Goal: Check status: Check status

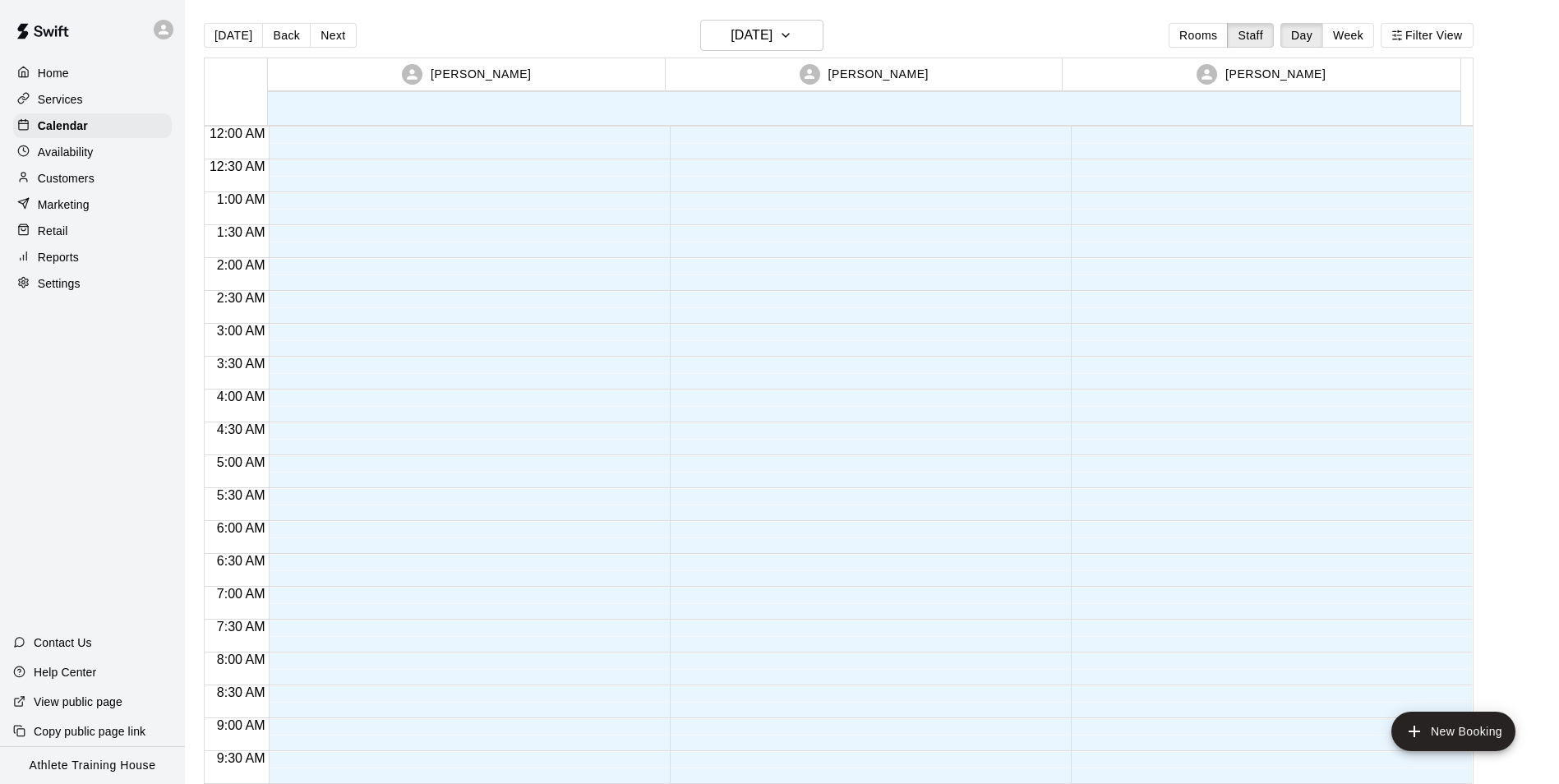
scroll to position [867, 0]
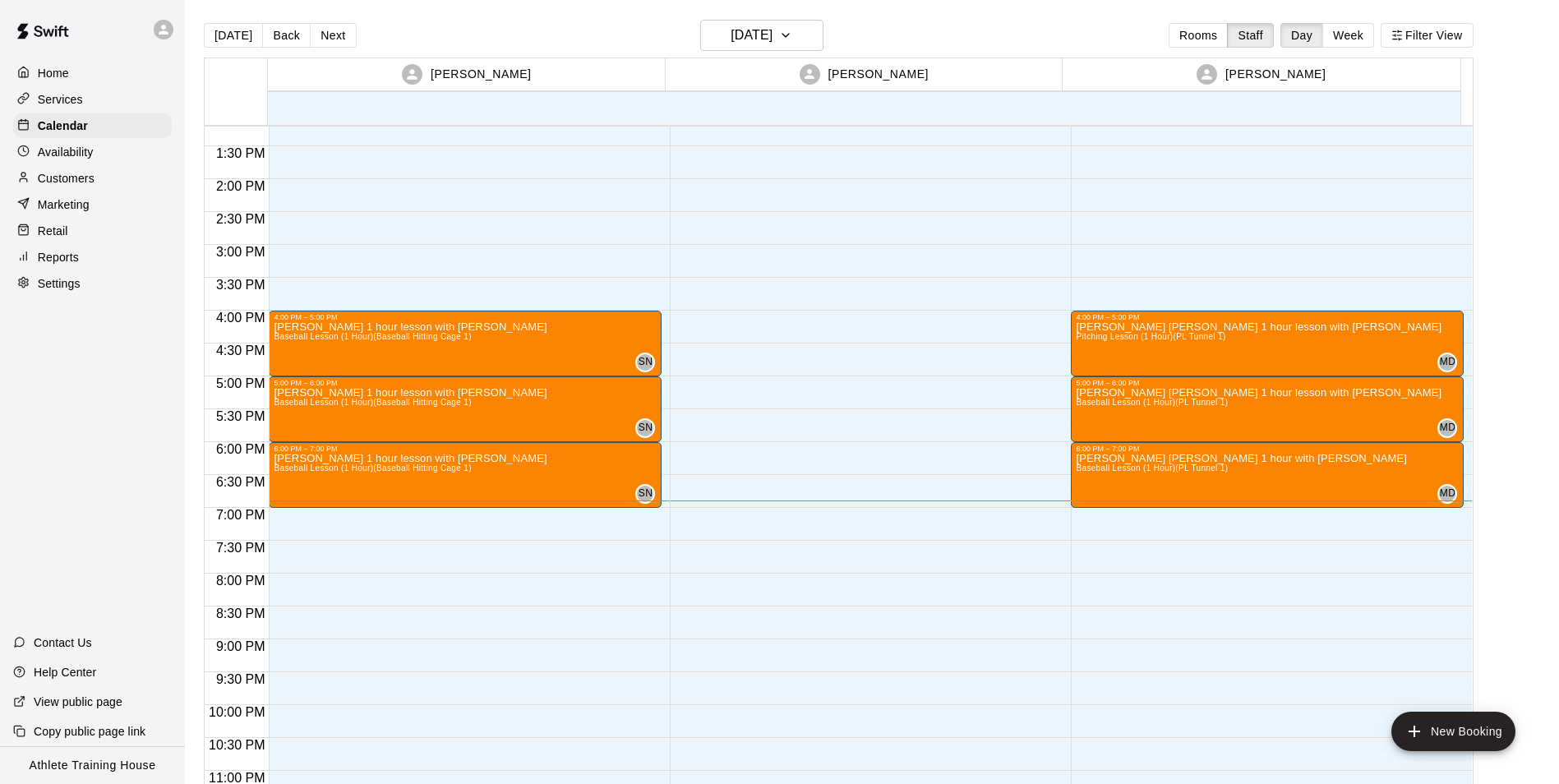
click at [76, 241] on div "Retail" at bounding box center [93, 231] width 159 height 25
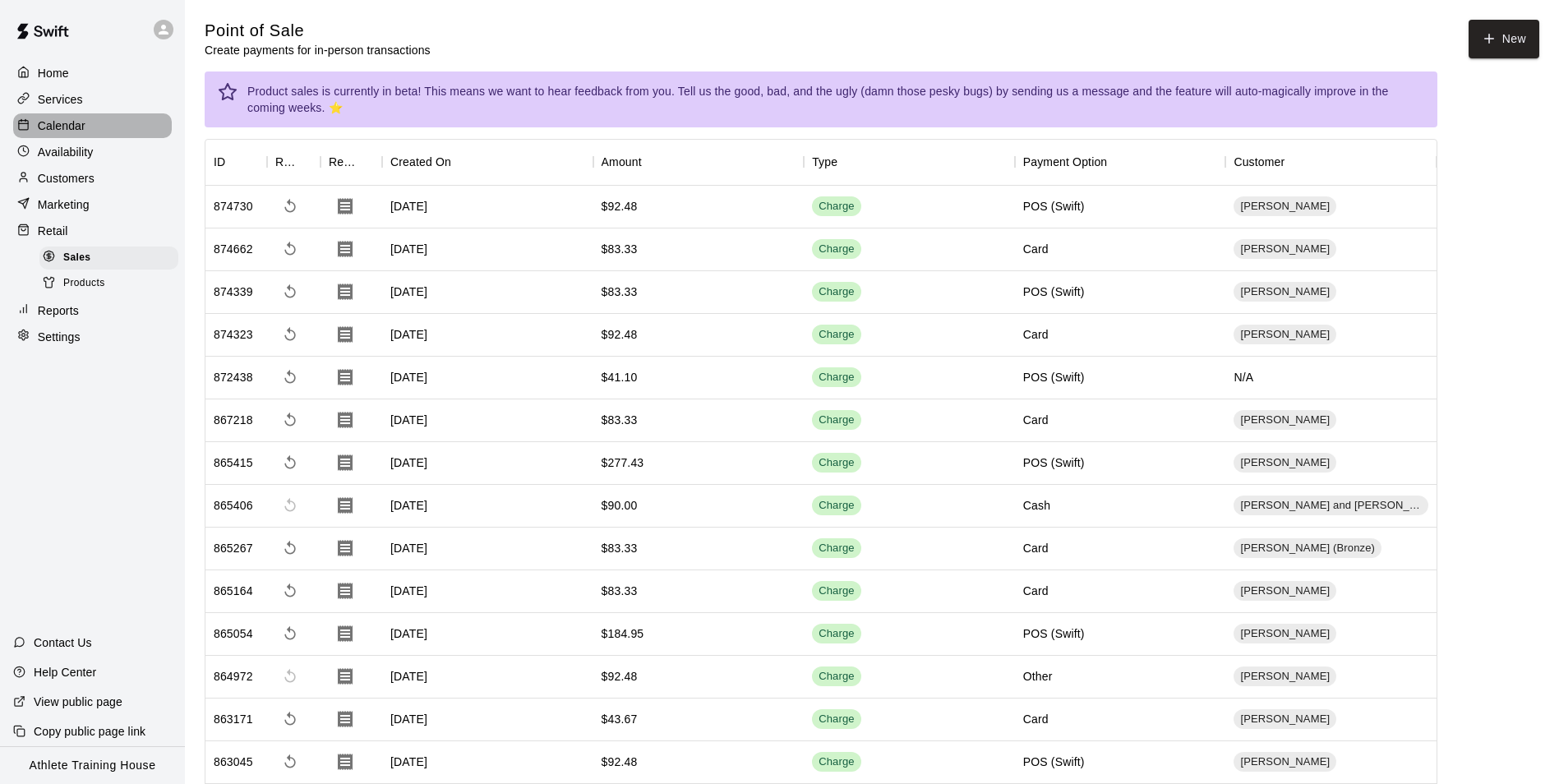
click at [104, 123] on div "Calendar" at bounding box center [93, 126] width 159 height 25
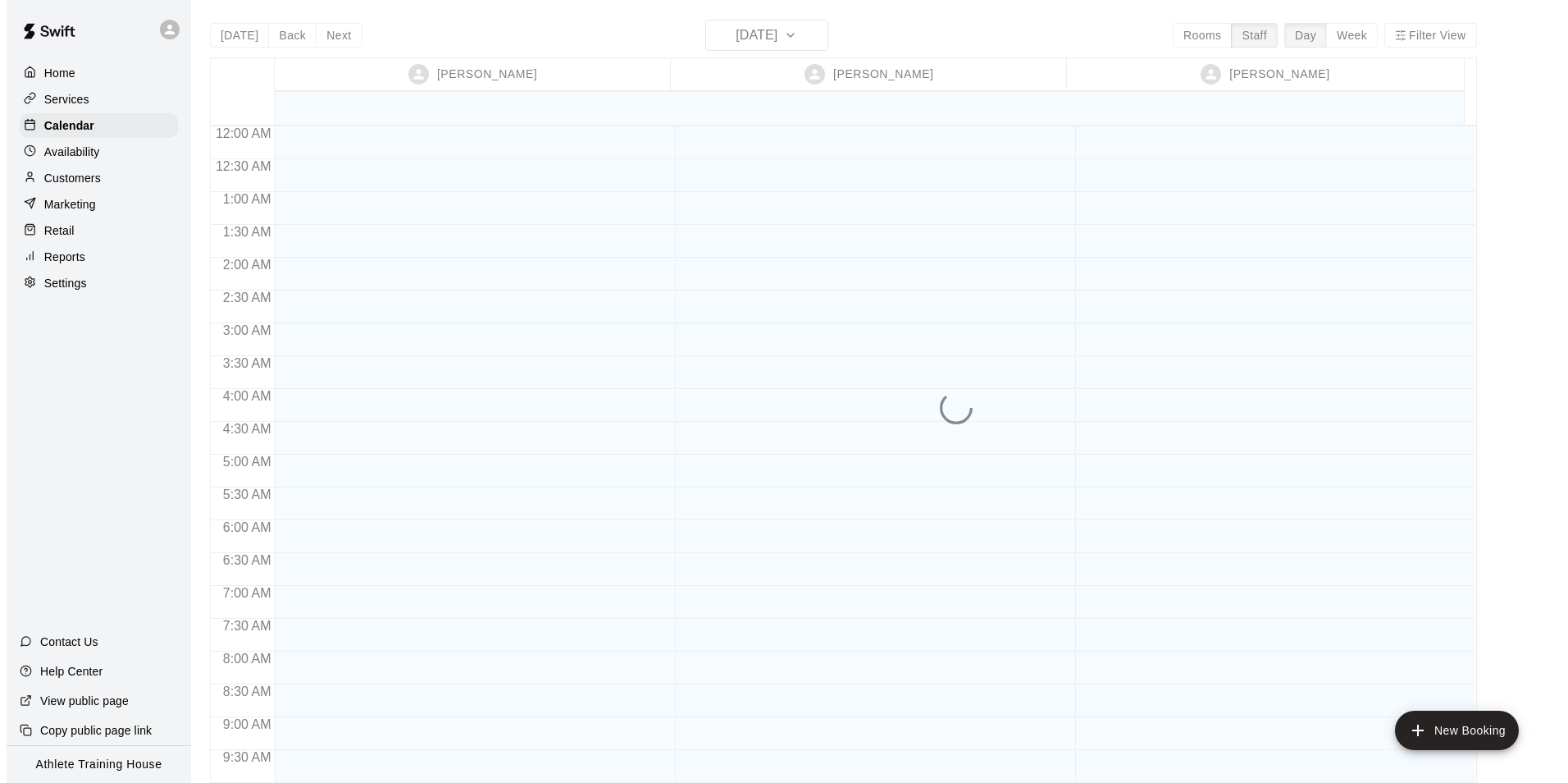
scroll to position [900, 0]
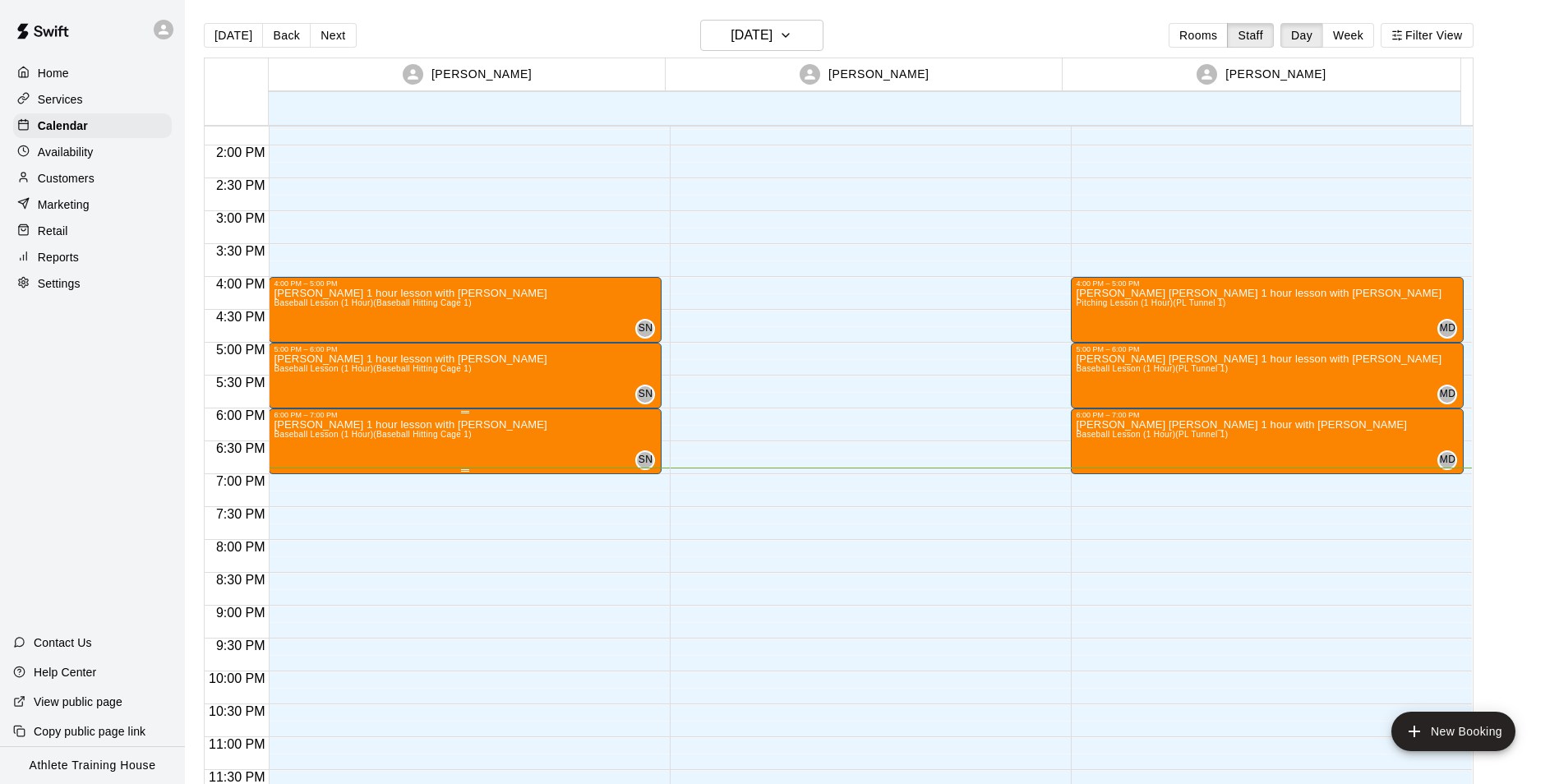
click at [284, 422] on button "edit" at bounding box center [289, 437] width 33 height 33
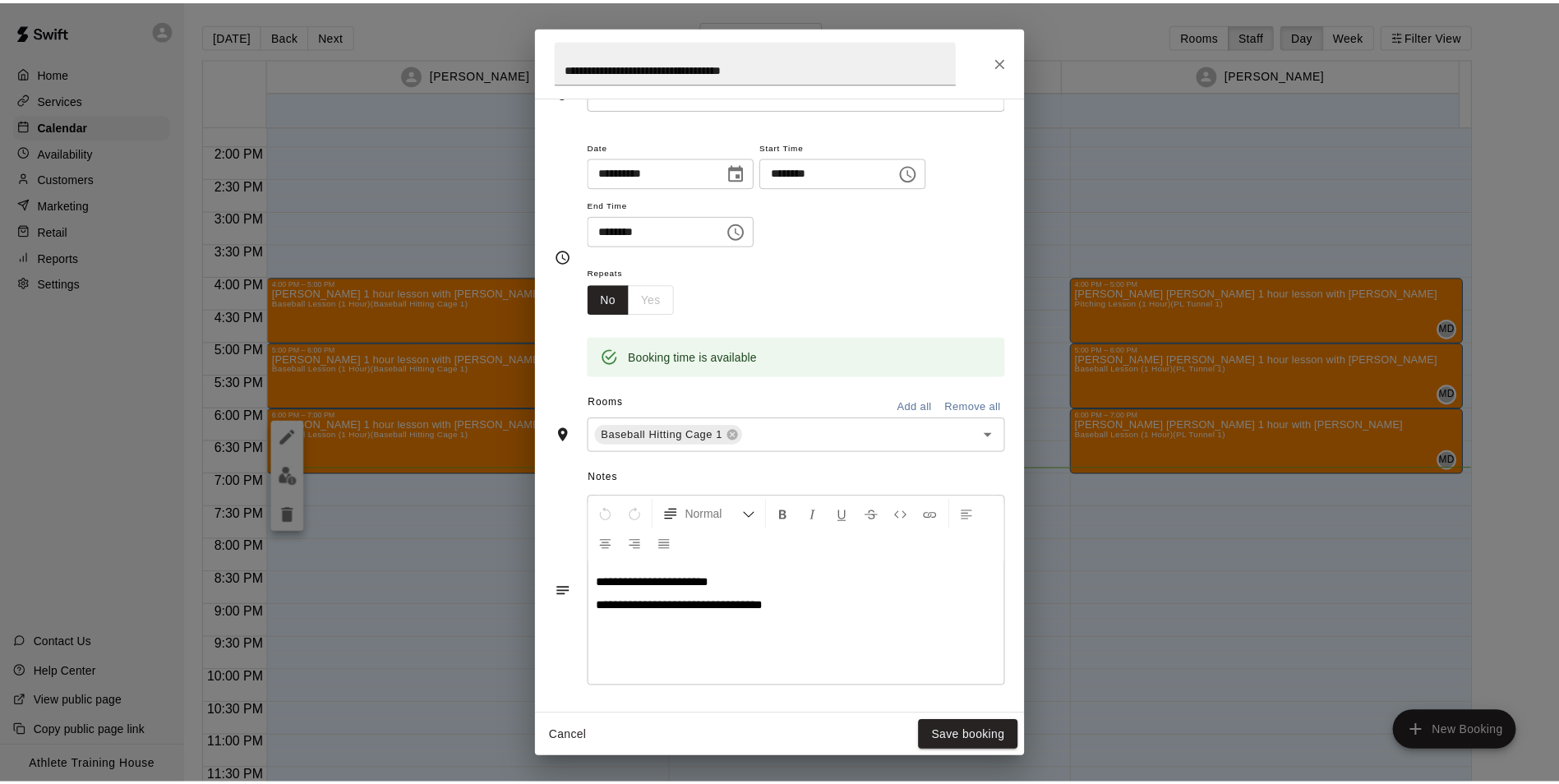
scroll to position [0, 0]
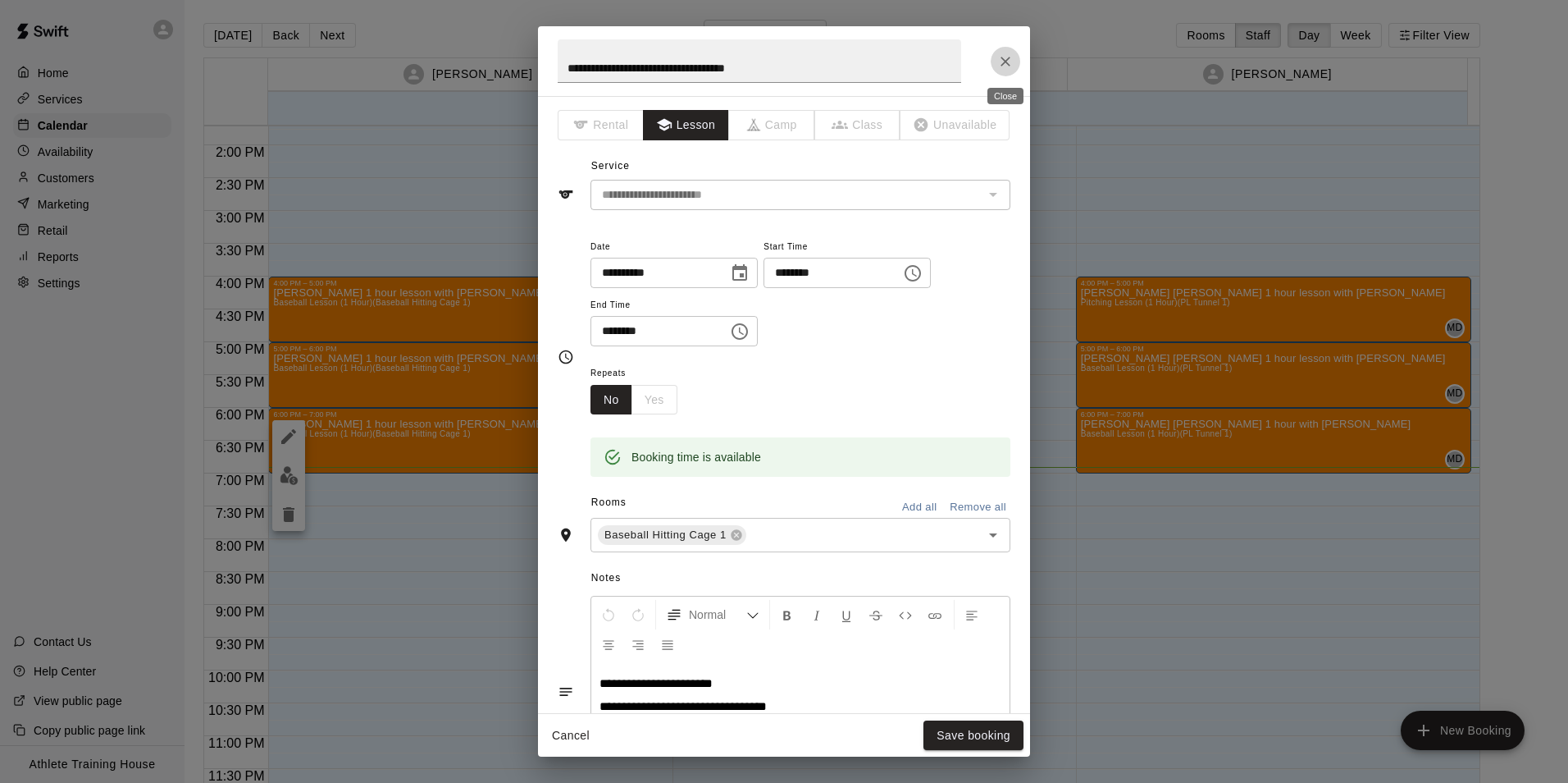
click at [1003, 59] on icon "Close" at bounding box center [1005, 62] width 10 height 10
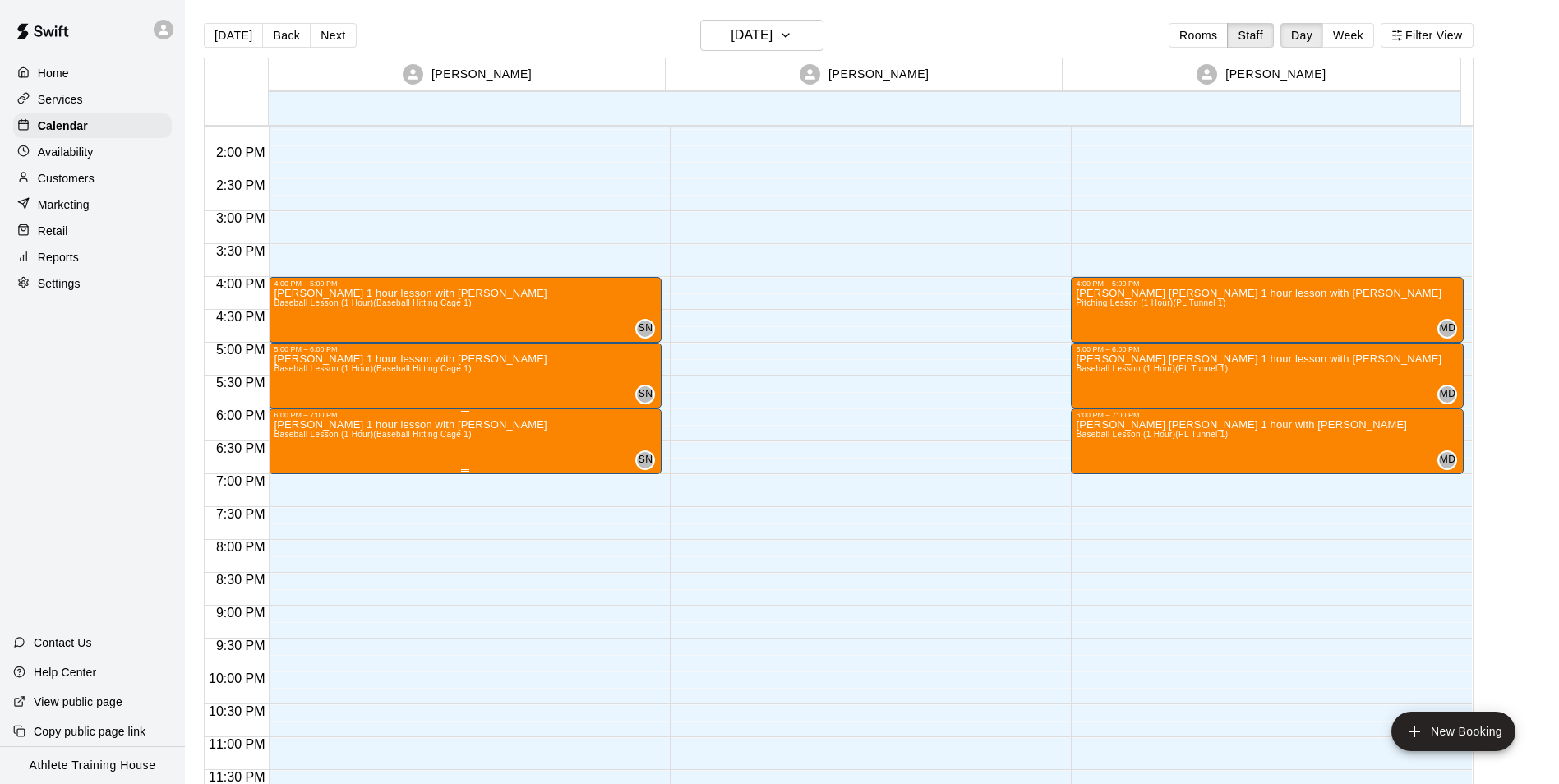
click at [298, 441] on icon "edit" at bounding box center [289, 437] width 20 height 20
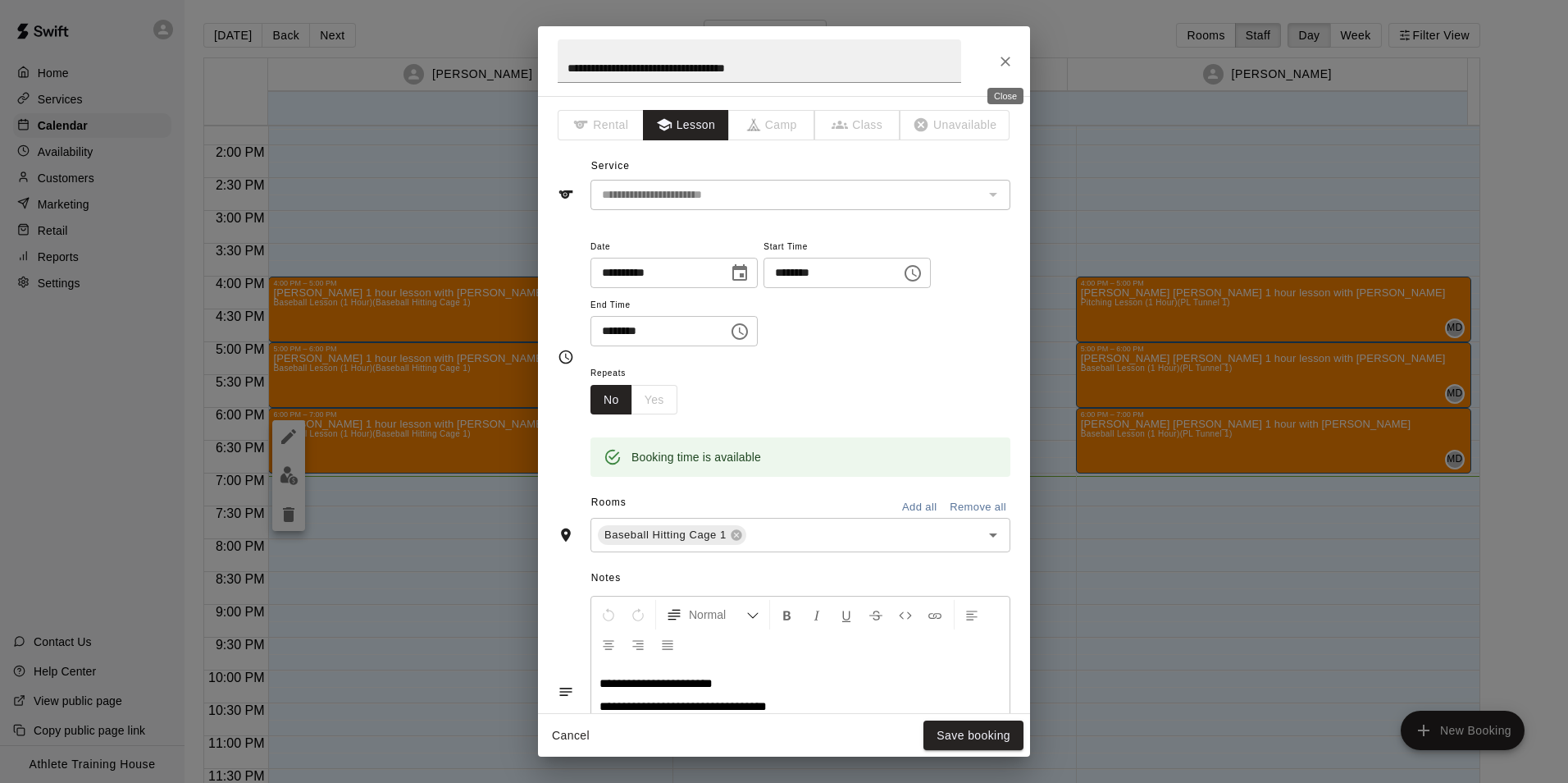
click at [1003, 68] on icon "Close" at bounding box center [1005, 62] width 16 height 17
